Goal: Transaction & Acquisition: Download file/media

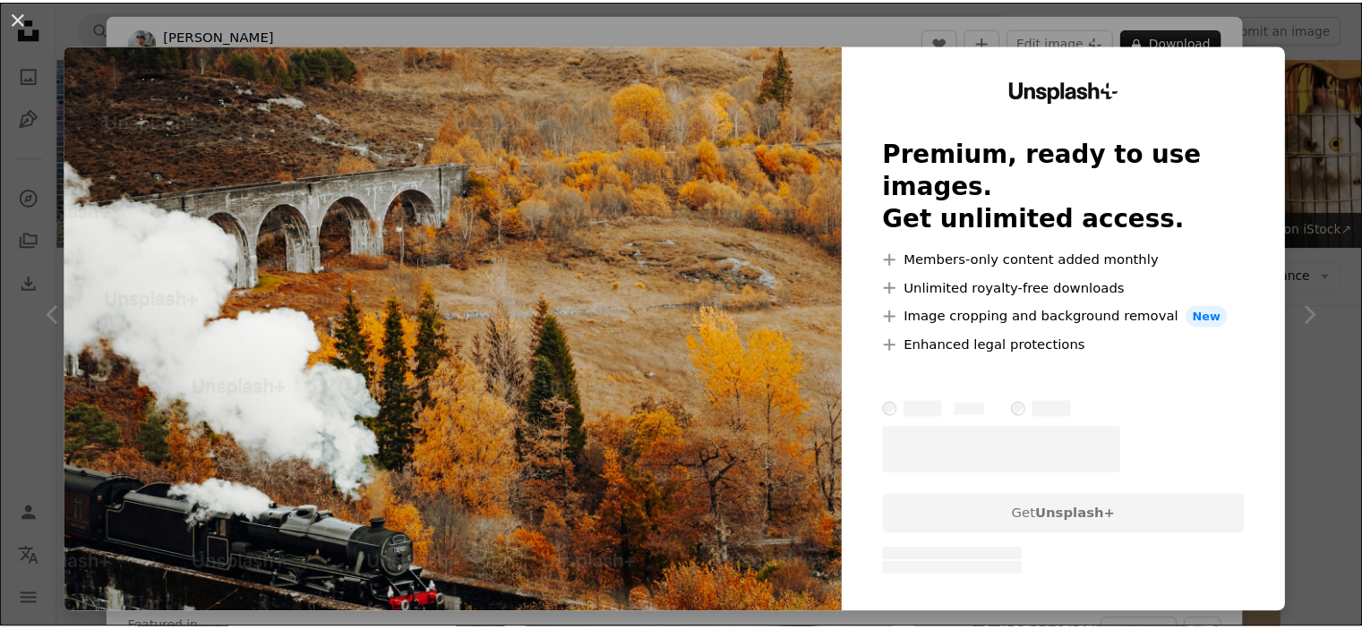
scroll to position [1153, 0]
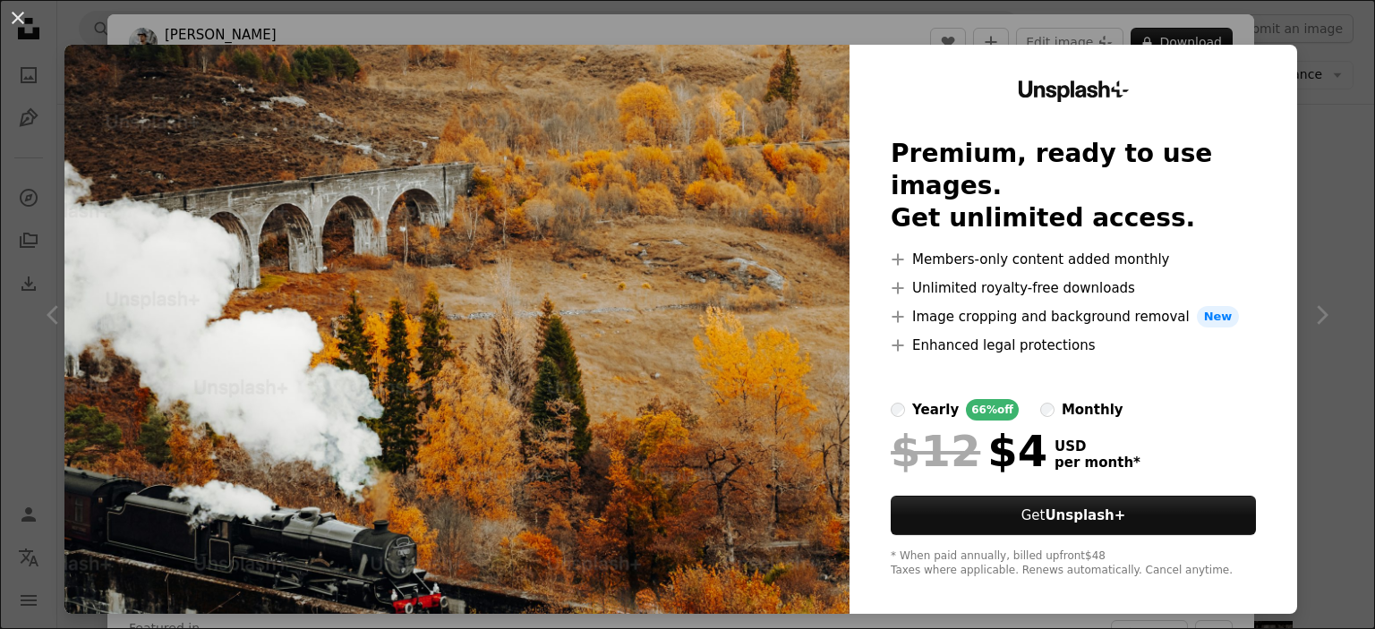
click at [1329, 104] on div "An X shape Unsplash+ Premium, ready to use images. Get unlimited access. A plus…" at bounding box center [687, 314] width 1375 height 629
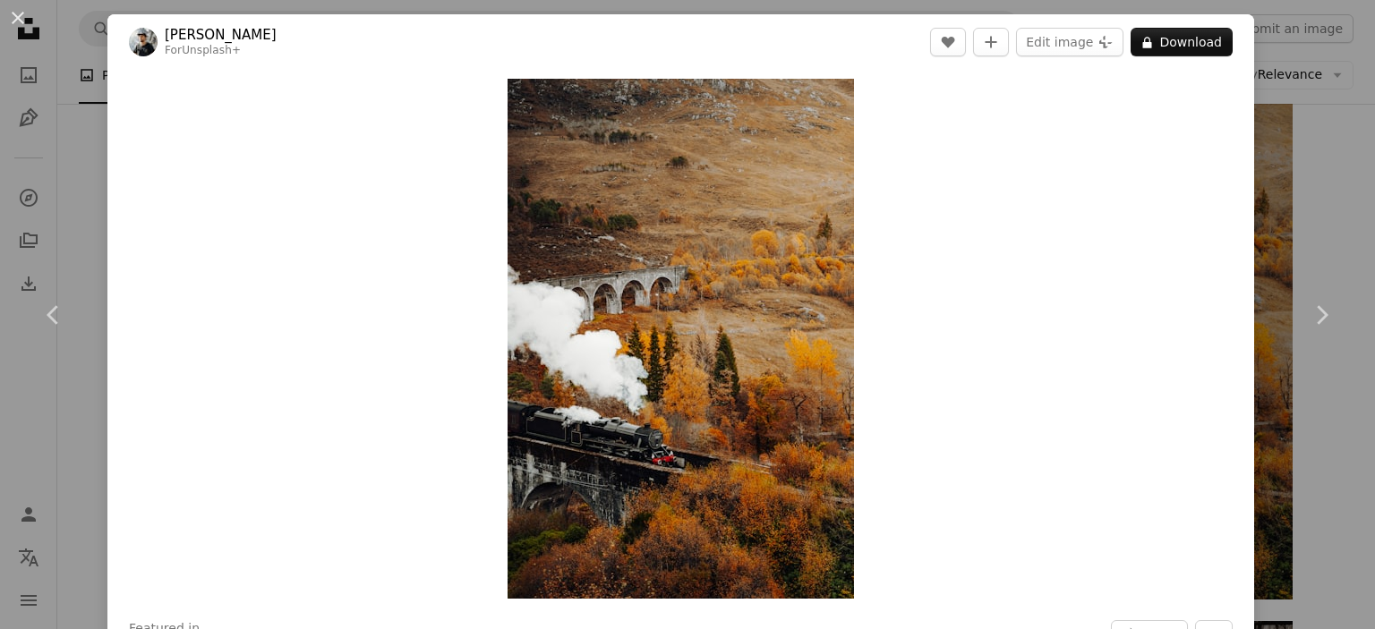
click at [1329, 104] on div "An X shape Chevron left Chevron right [PERSON_NAME] For Unsplash+ A heart A plu…" at bounding box center [687, 314] width 1375 height 629
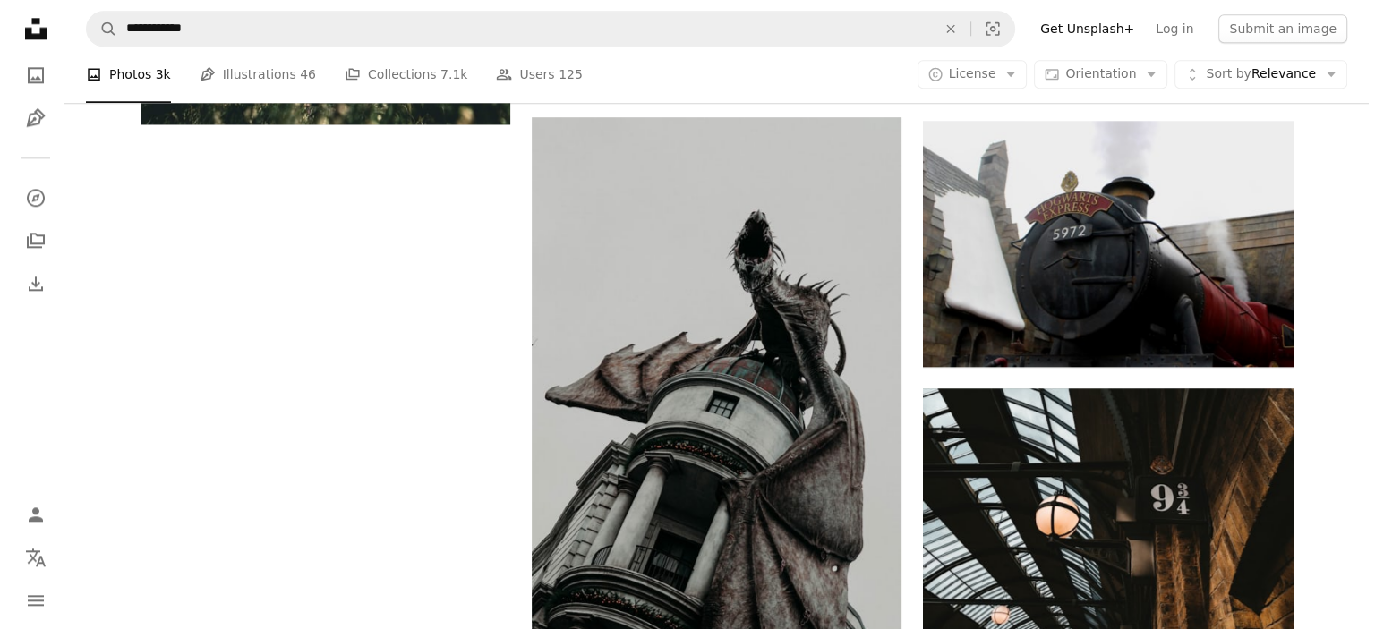
scroll to position [2105, 0]
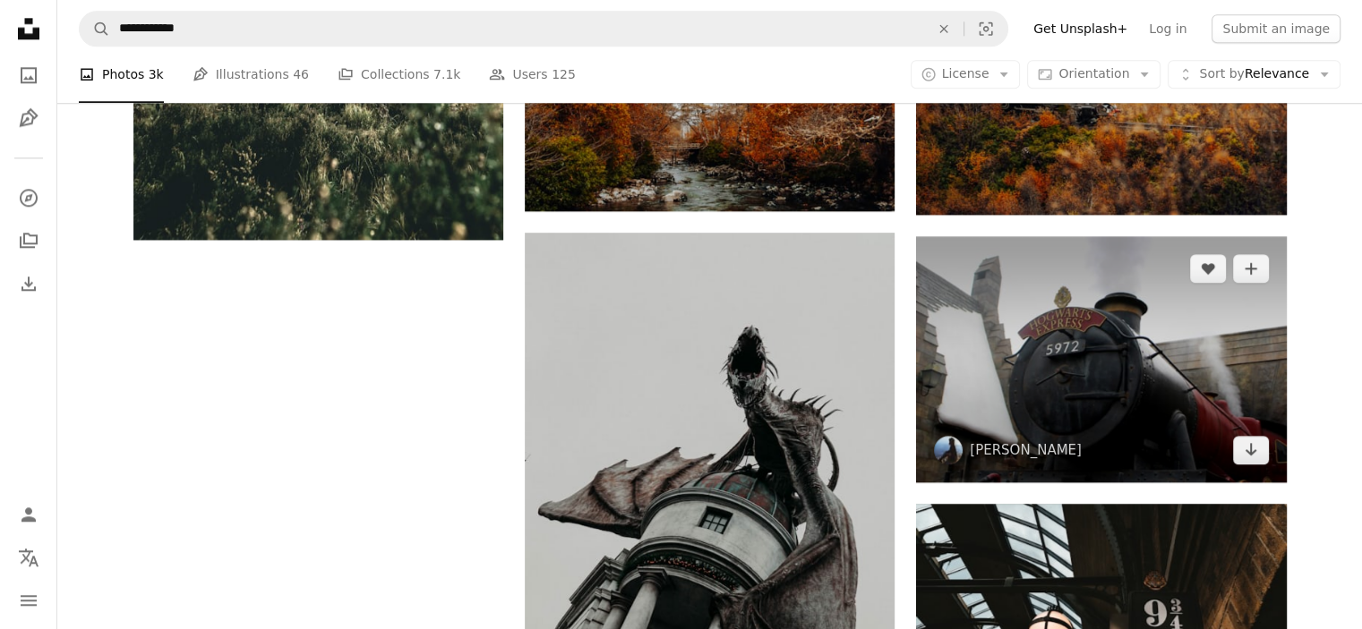
click at [1068, 379] on img at bounding box center [1101, 359] width 370 height 246
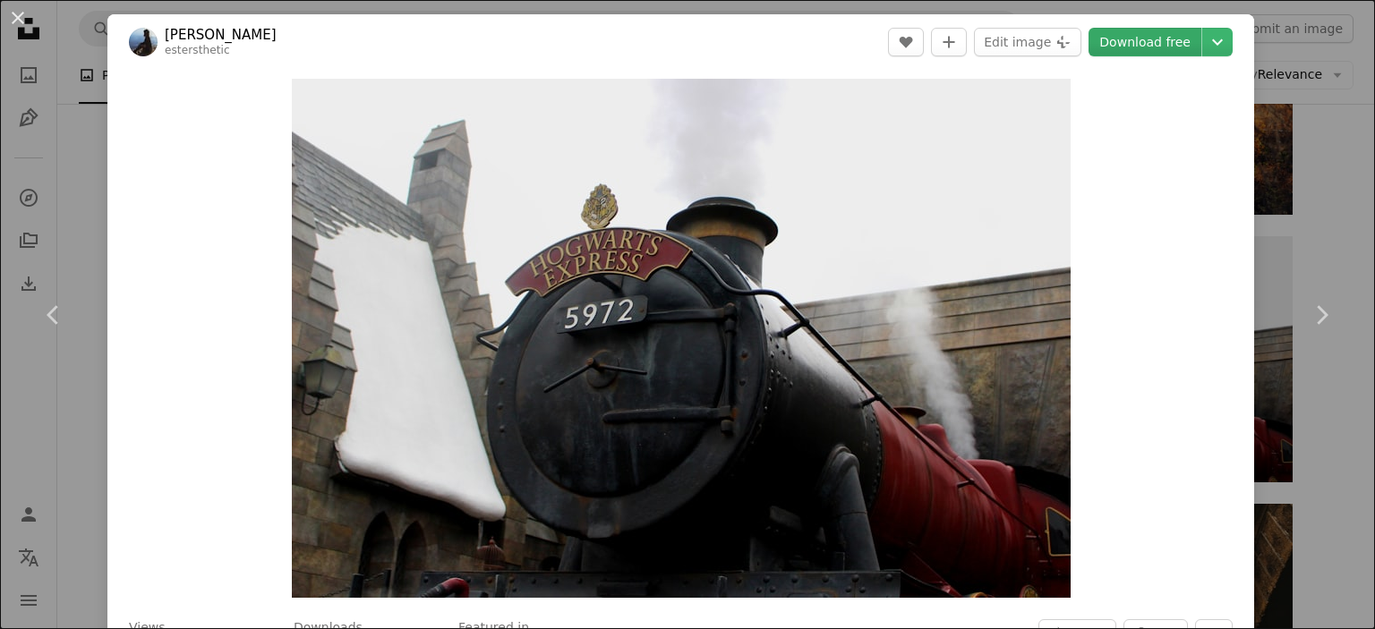
click at [1130, 42] on link "Download free" at bounding box center [1145, 42] width 113 height 29
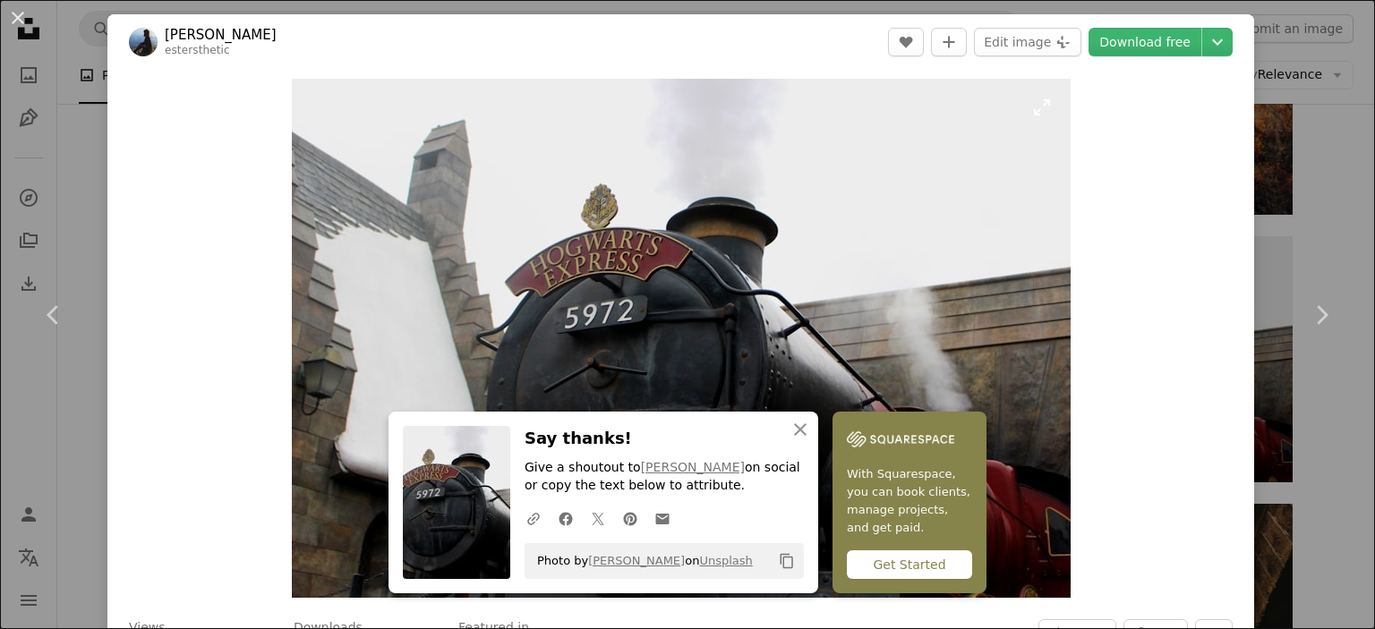
scroll to position [441, 0]
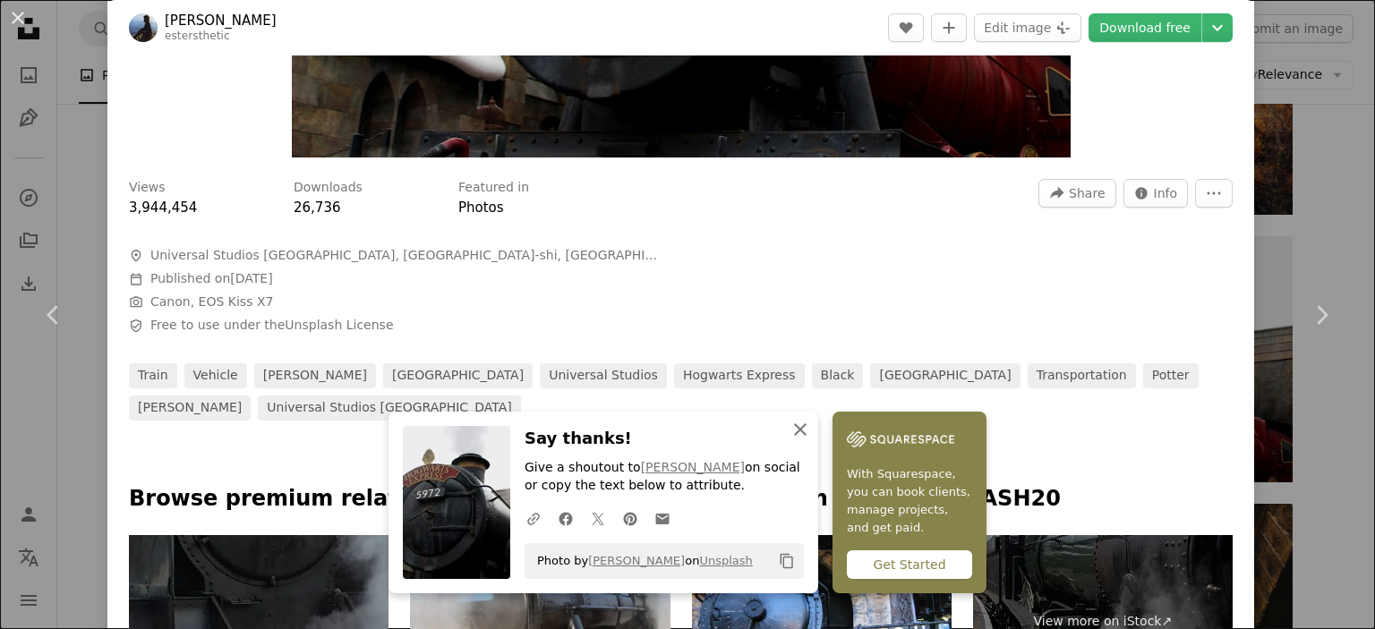
click at [797, 429] on icon "An X shape" at bounding box center [800, 429] width 21 height 21
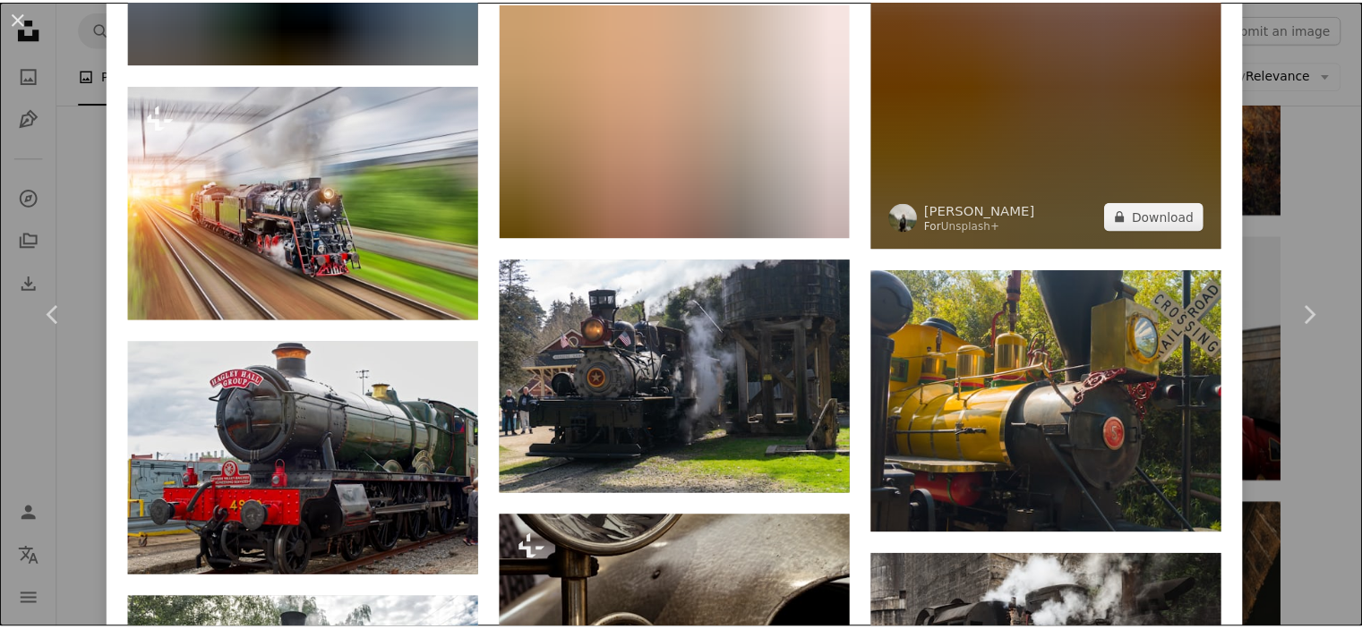
scroll to position [3030, 0]
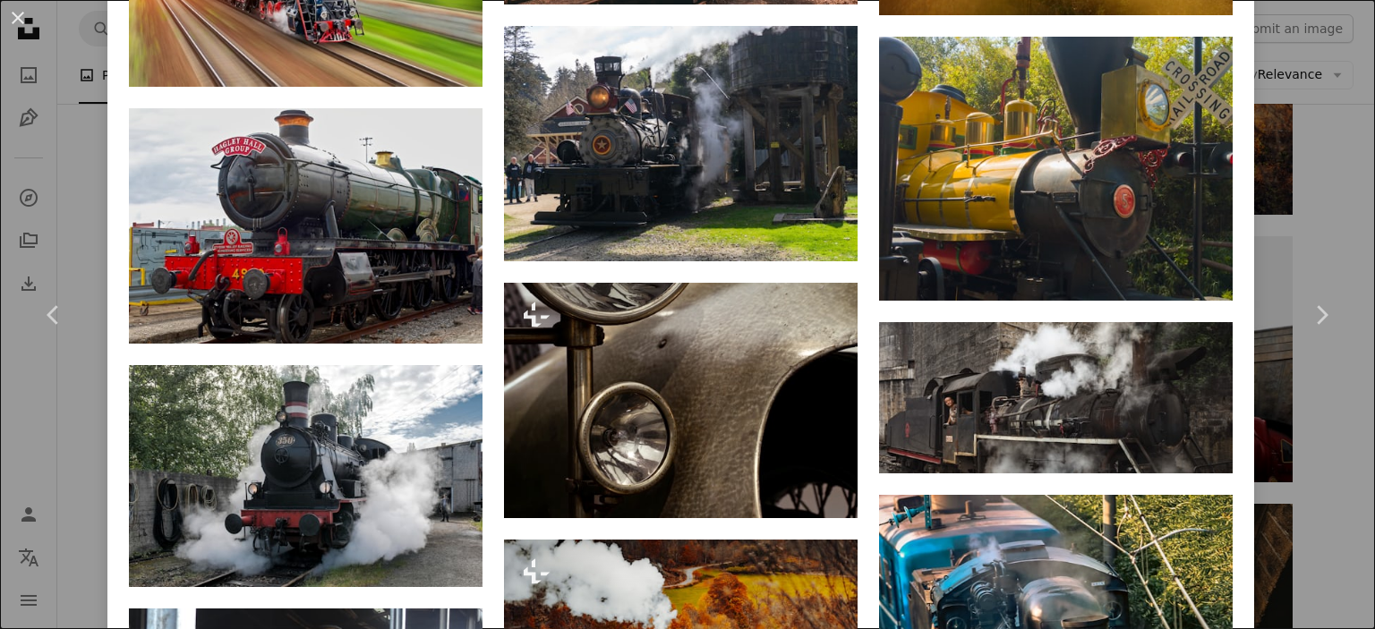
click at [1274, 188] on div "An X shape Chevron left Chevron right [PERSON_NAME] estersthetic A heart A plus…" at bounding box center [687, 314] width 1375 height 629
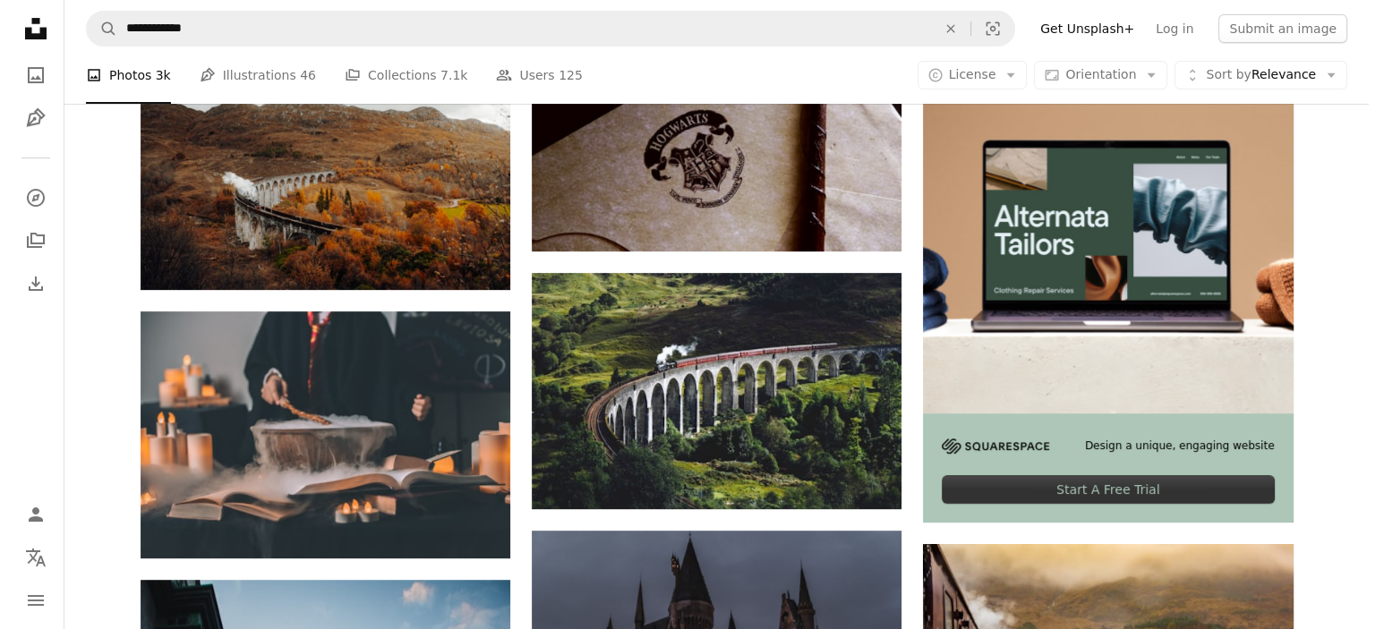
scroll to position [405, 0]
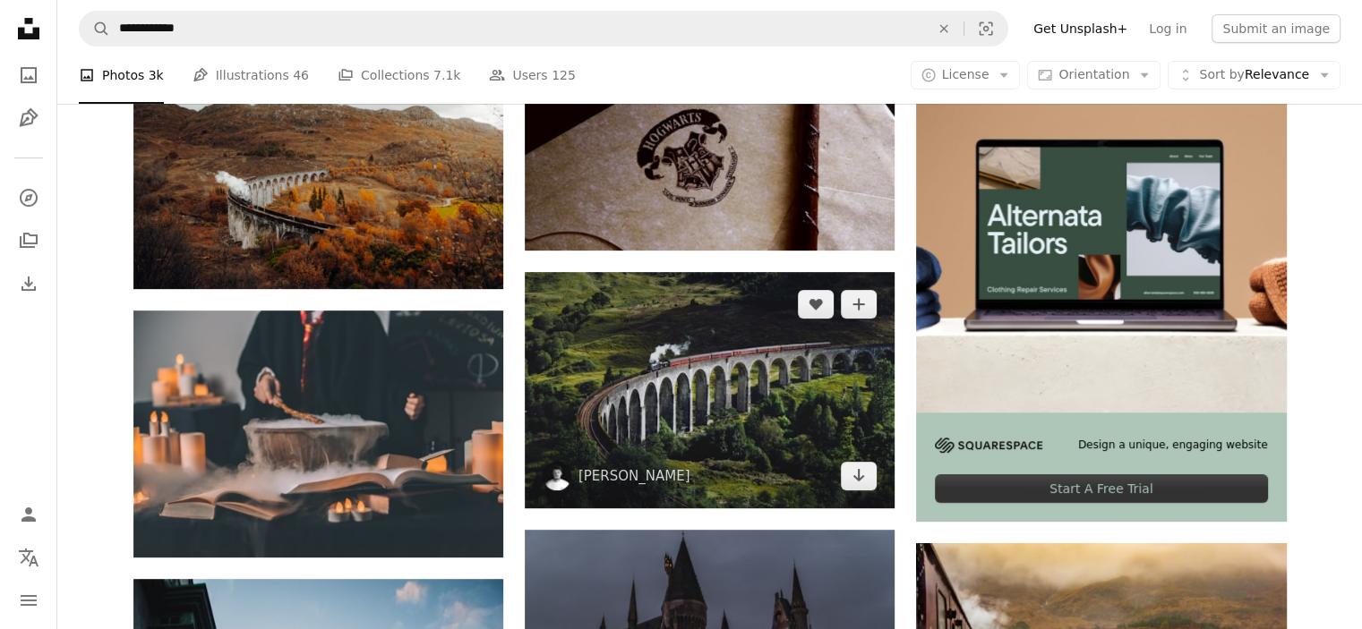
click at [706, 352] on img at bounding box center [710, 390] width 370 height 237
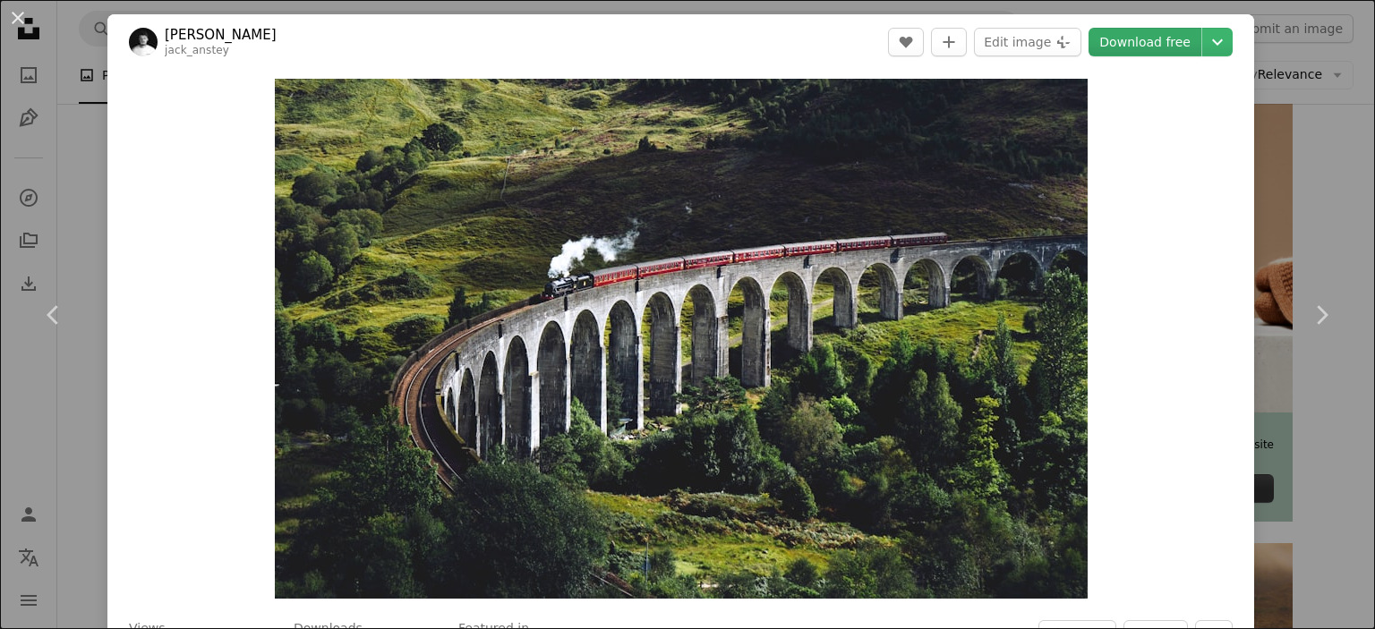
click at [1113, 38] on link "Download free" at bounding box center [1145, 42] width 113 height 29
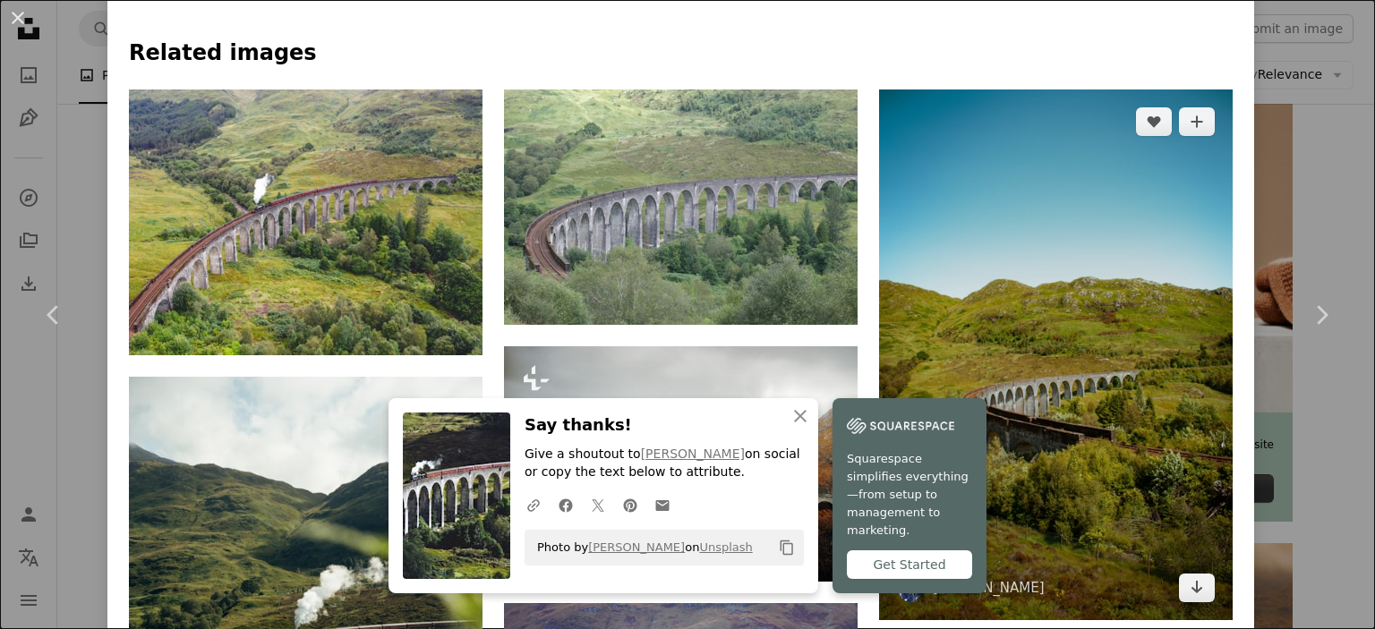
scroll to position [1531, 0]
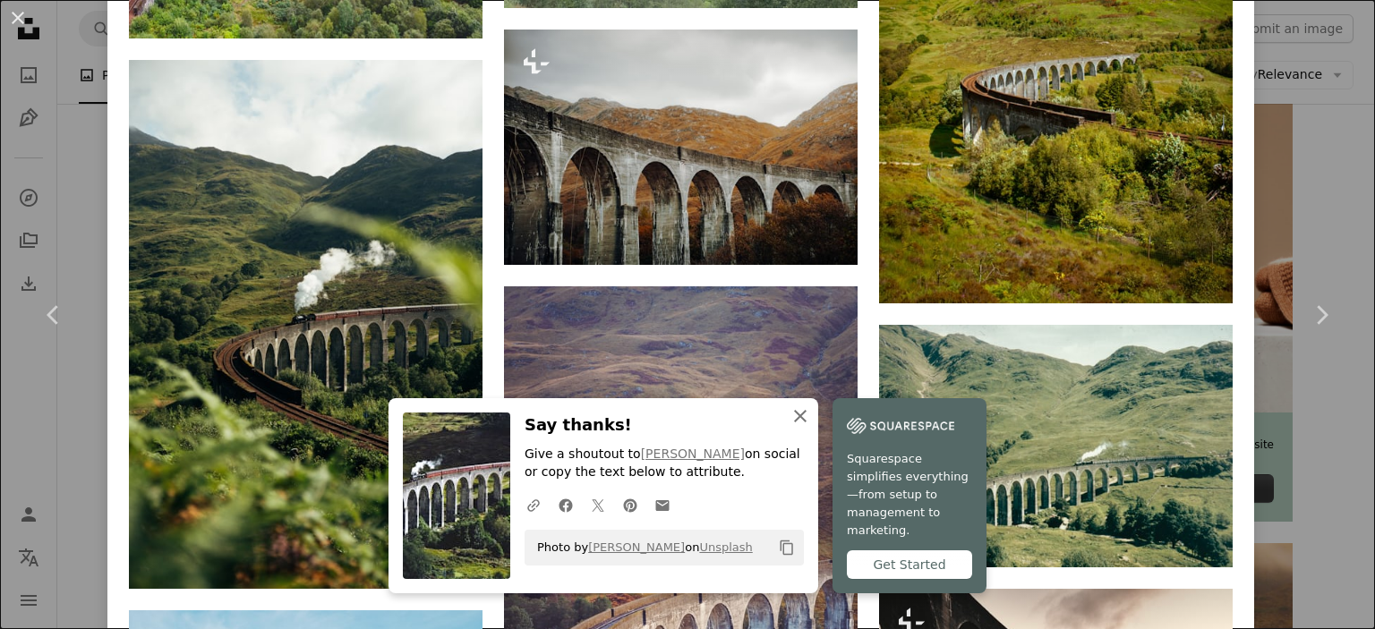
click at [790, 422] on icon "An X shape" at bounding box center [800, 416] width 21 height 21
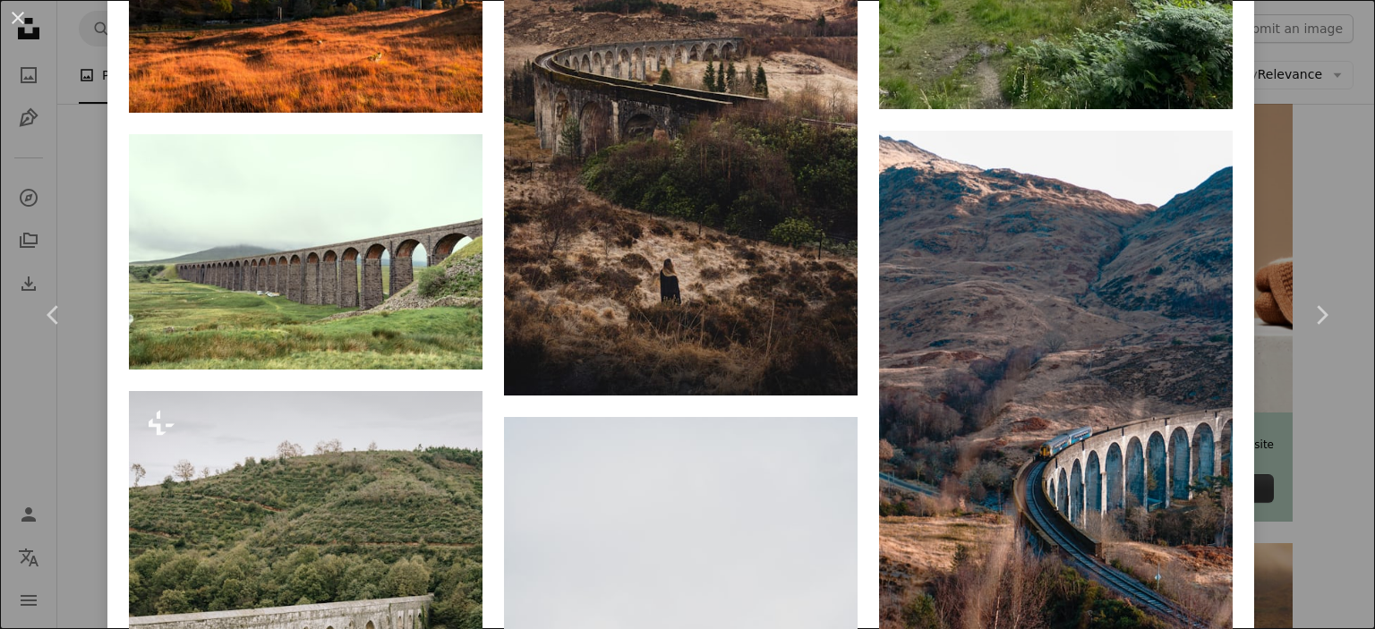
scroll to position [4702, 0]
